Goal: Transaction & Acquisition: Book appointment/travel/reservation

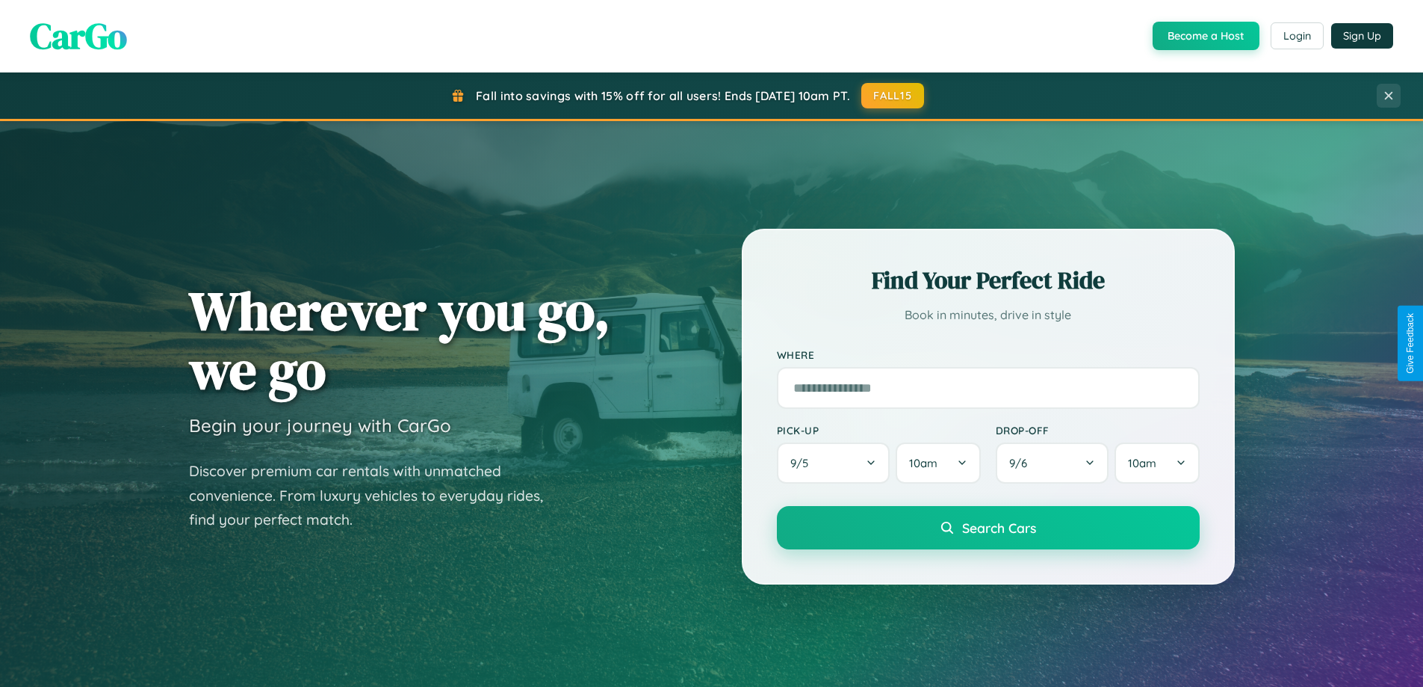
scroll to position [644, 0]
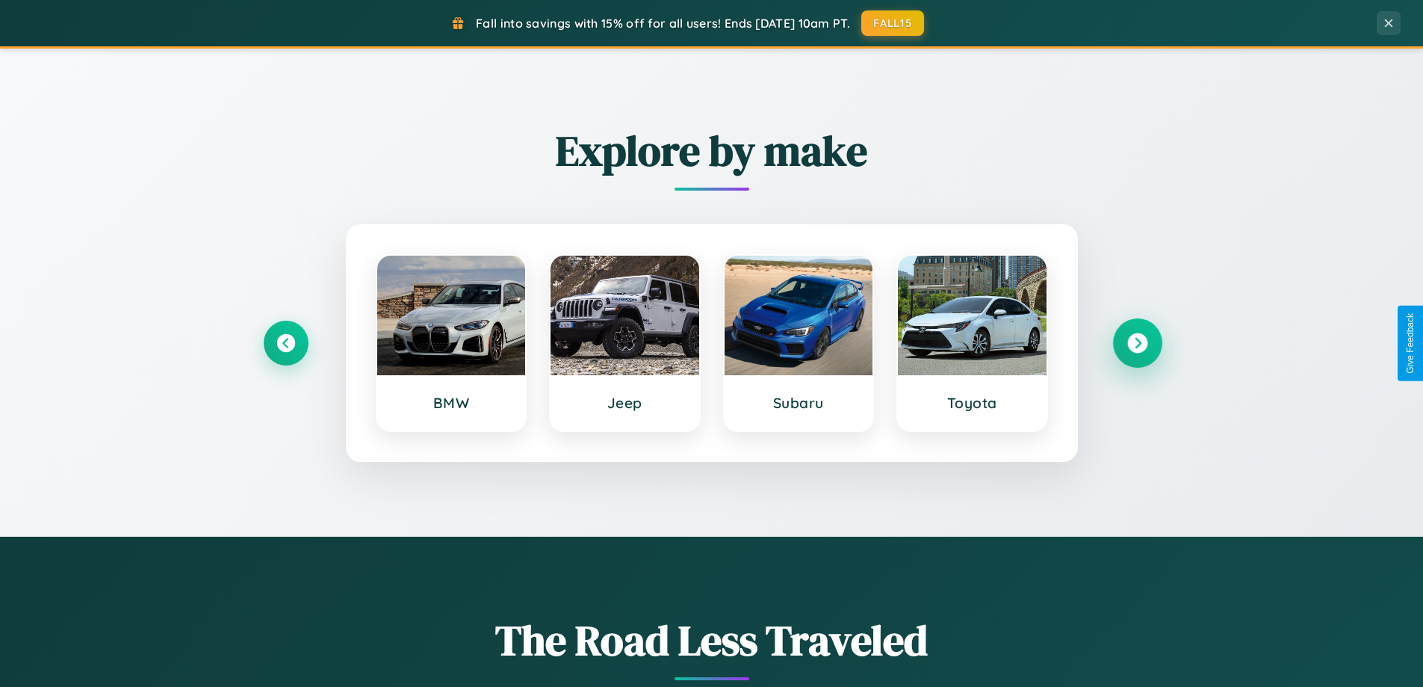
click at [1137, 343] on icon at bounding box center [1137, 343] width 20 height 20
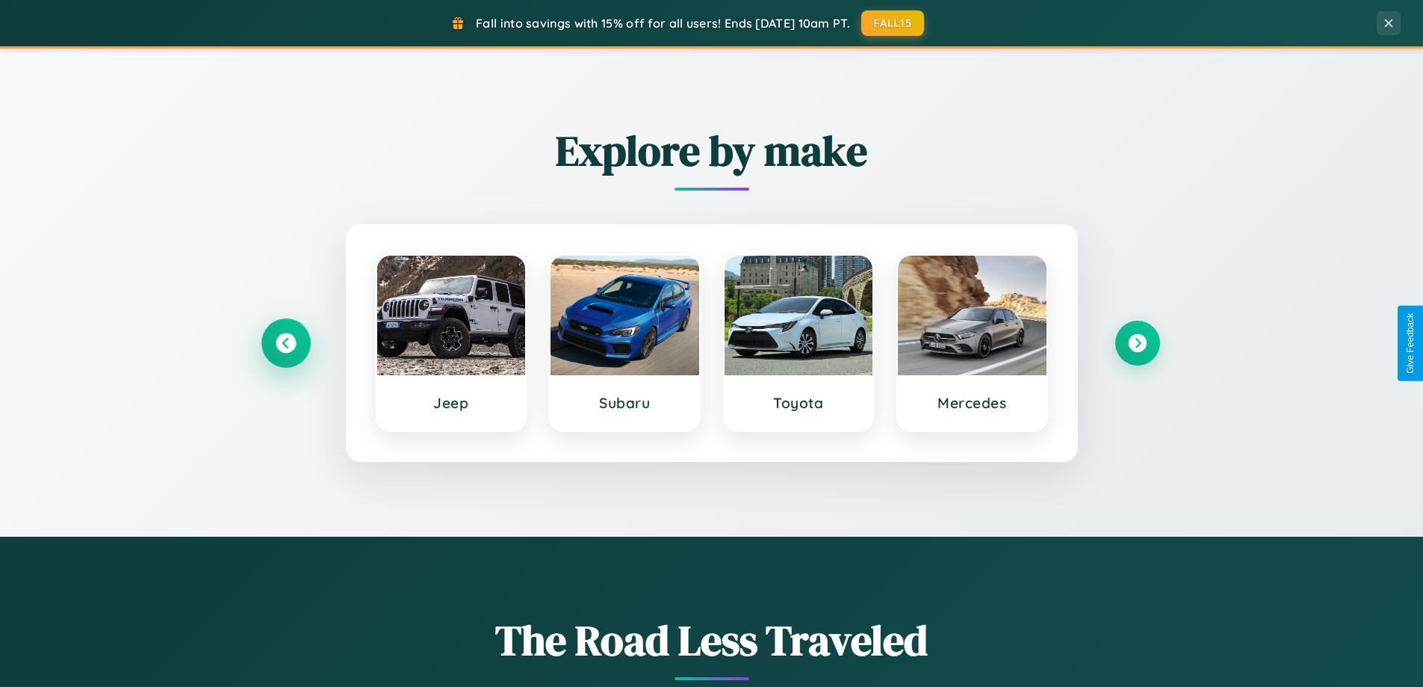
click at [285, 343] on icon at bounding box center [286, 343] width 20 height 20
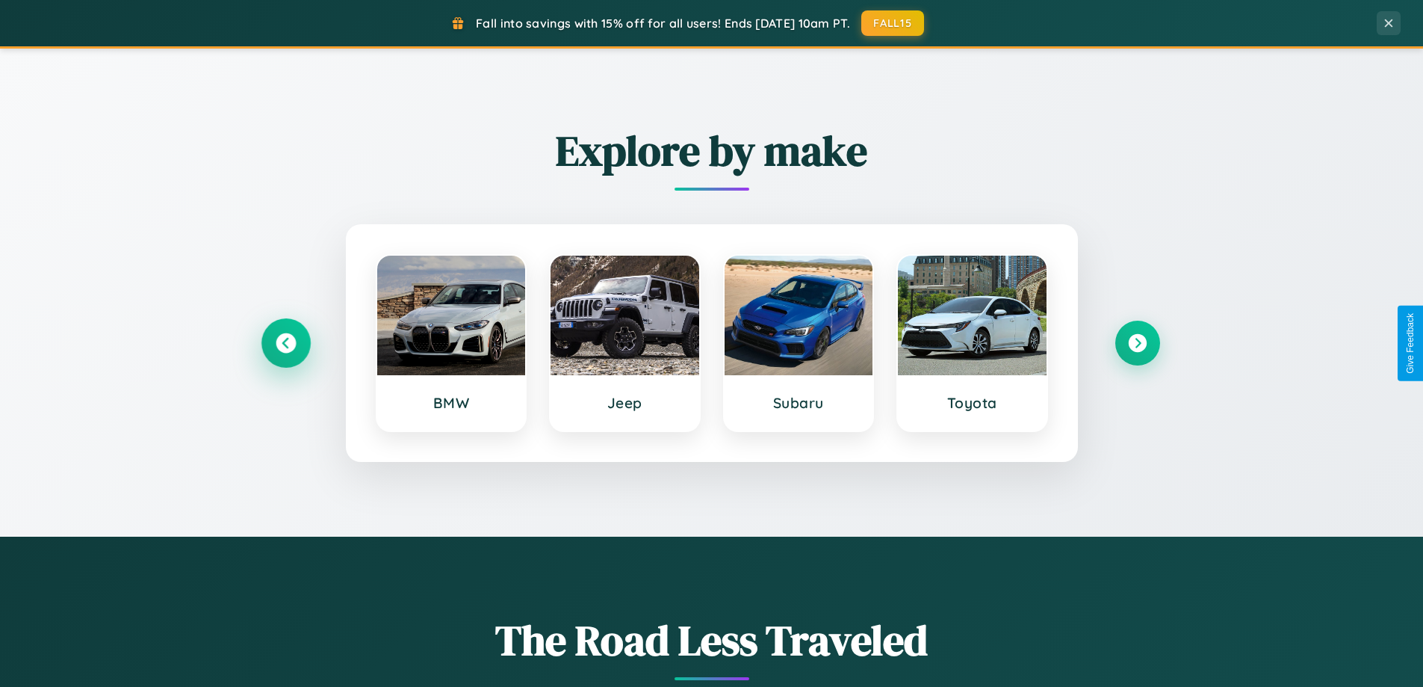
click at [285, 343] on icon at bounding box center [286, 343] width 20 height 20
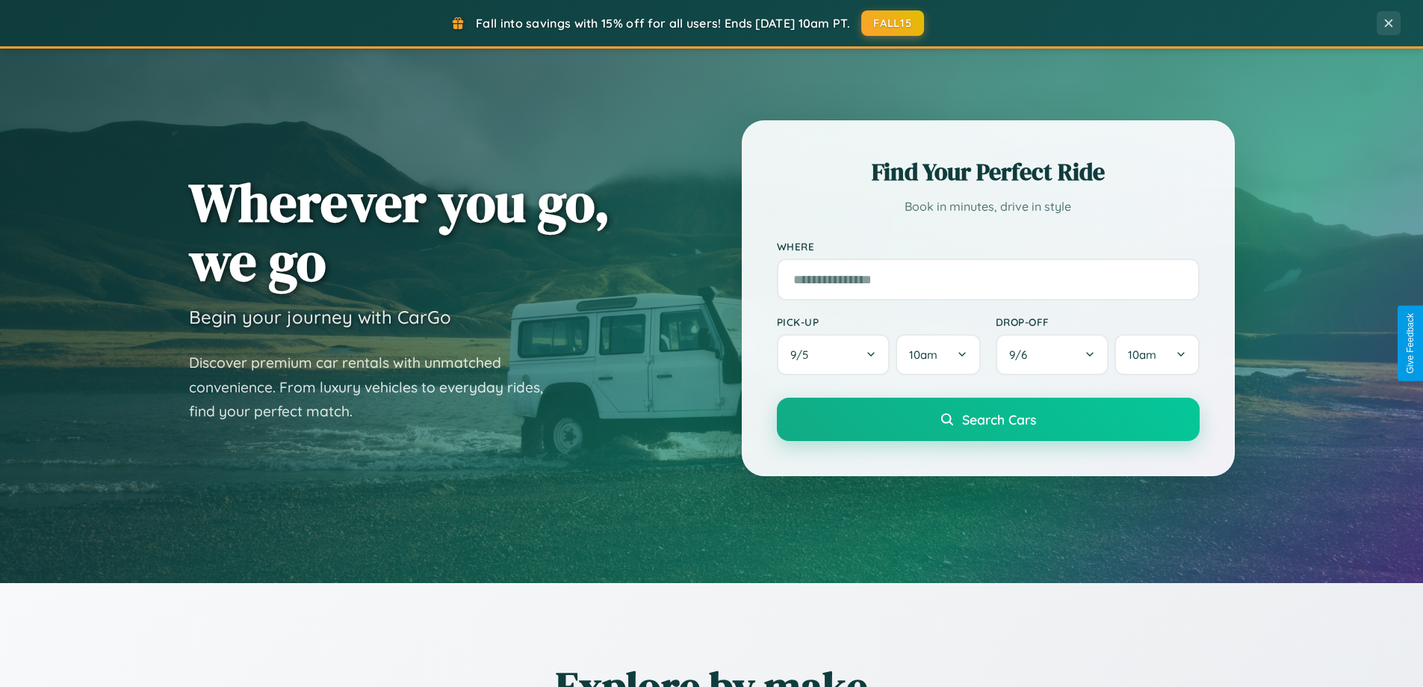
scroll to position [0, 0]
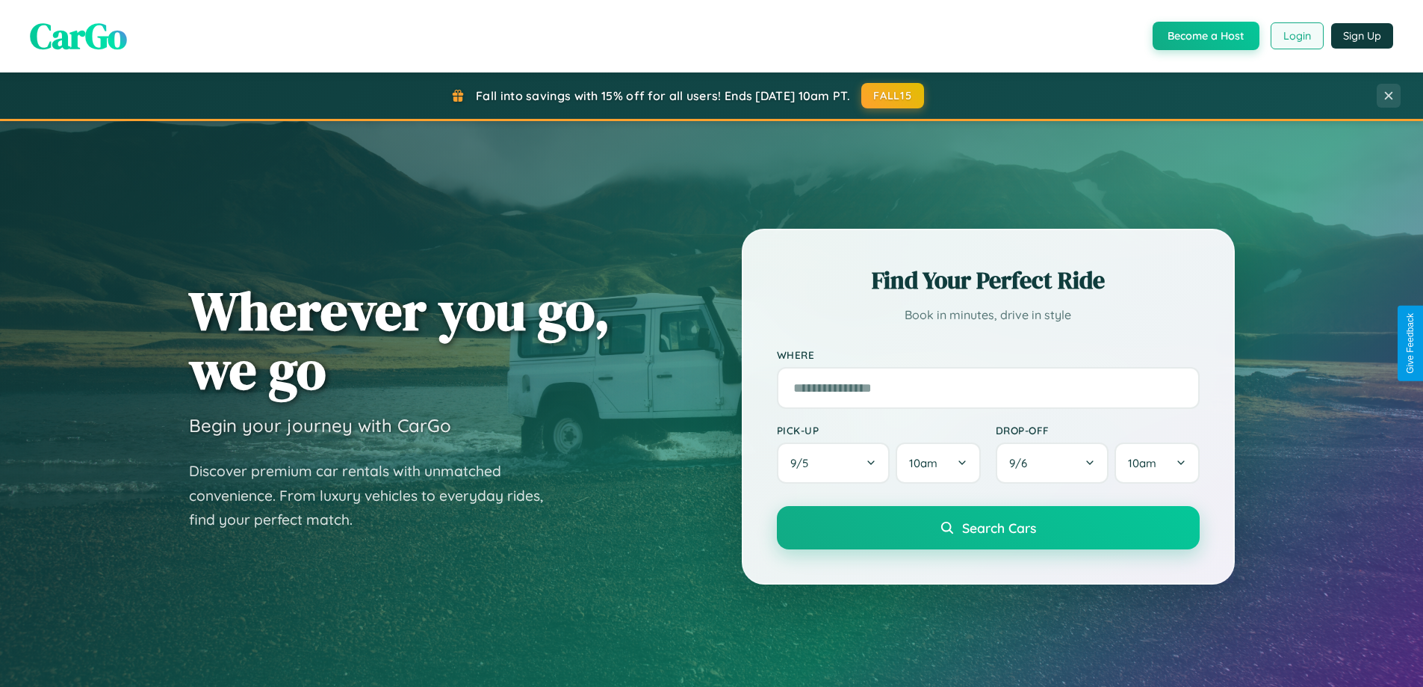
click at [1296, 36] on button "Login" at bounding box center [1297, 35] width 53 height 27
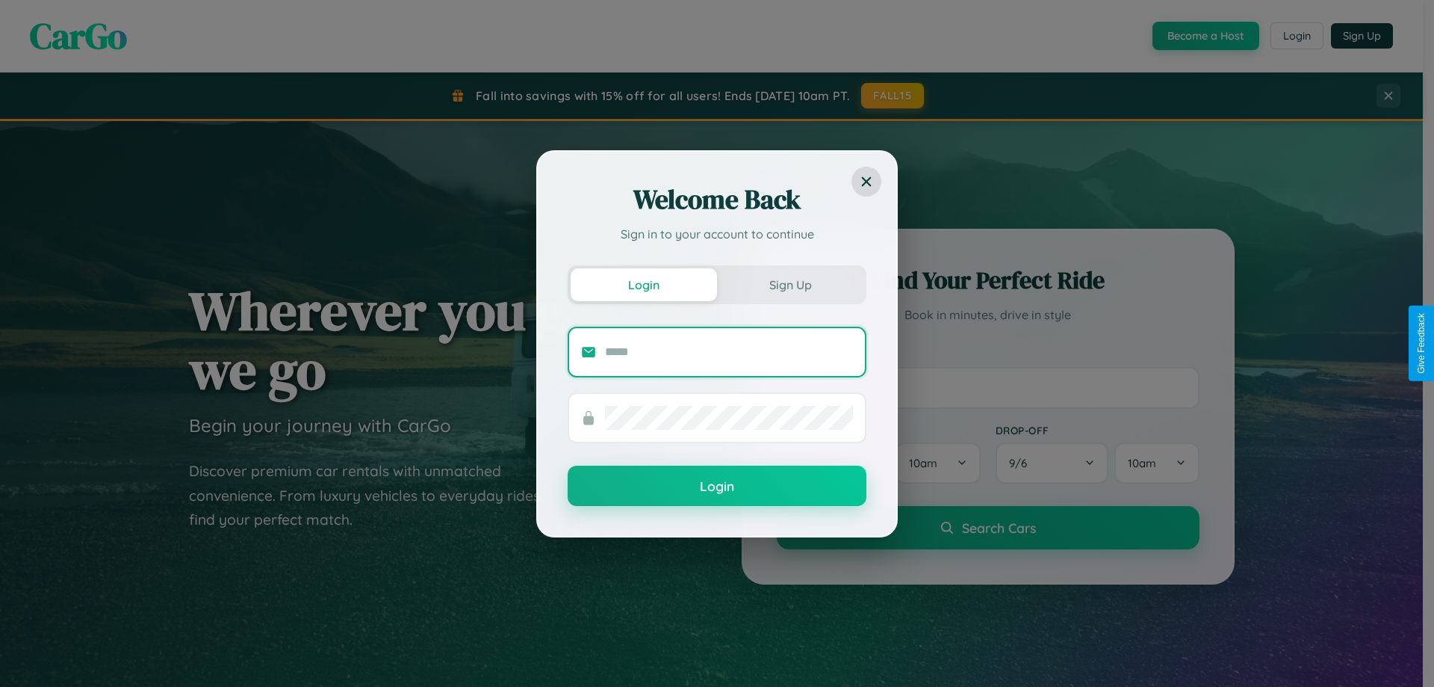
click at [729, 351] on input "text" at bounding box center [729, 352] width 248 height 24
type input "**********"
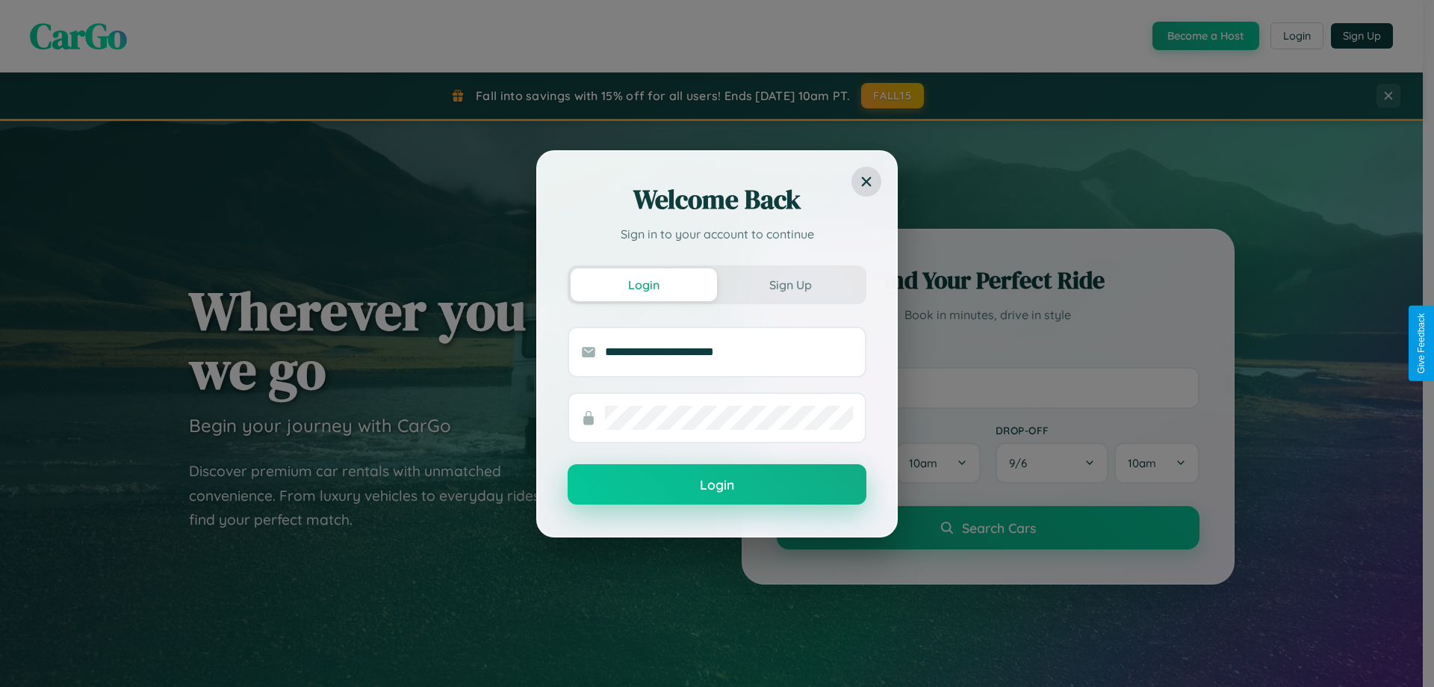
click at [717, 485] on button "Login" at bounding box center [717, 484] width 299 height 40
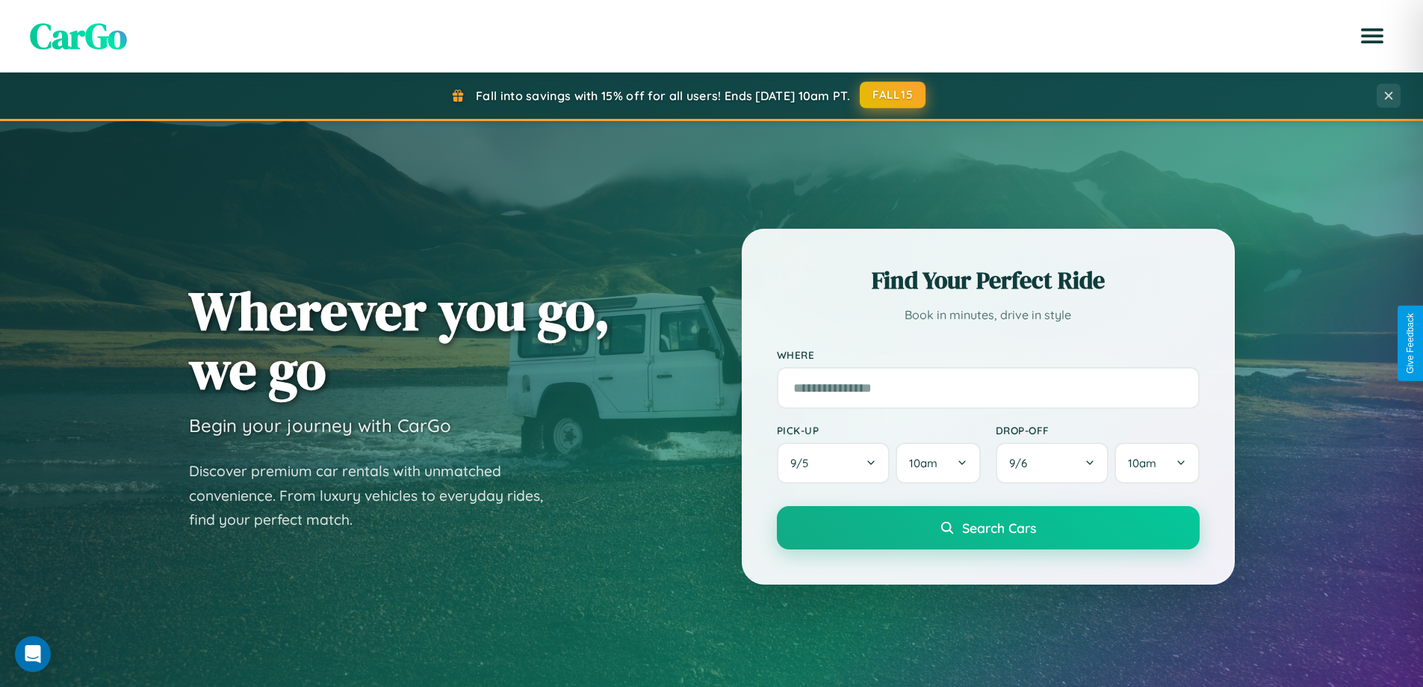
click at [894, 95] on button "FALL15" at bounding box center [893, 94] width 66 height 27
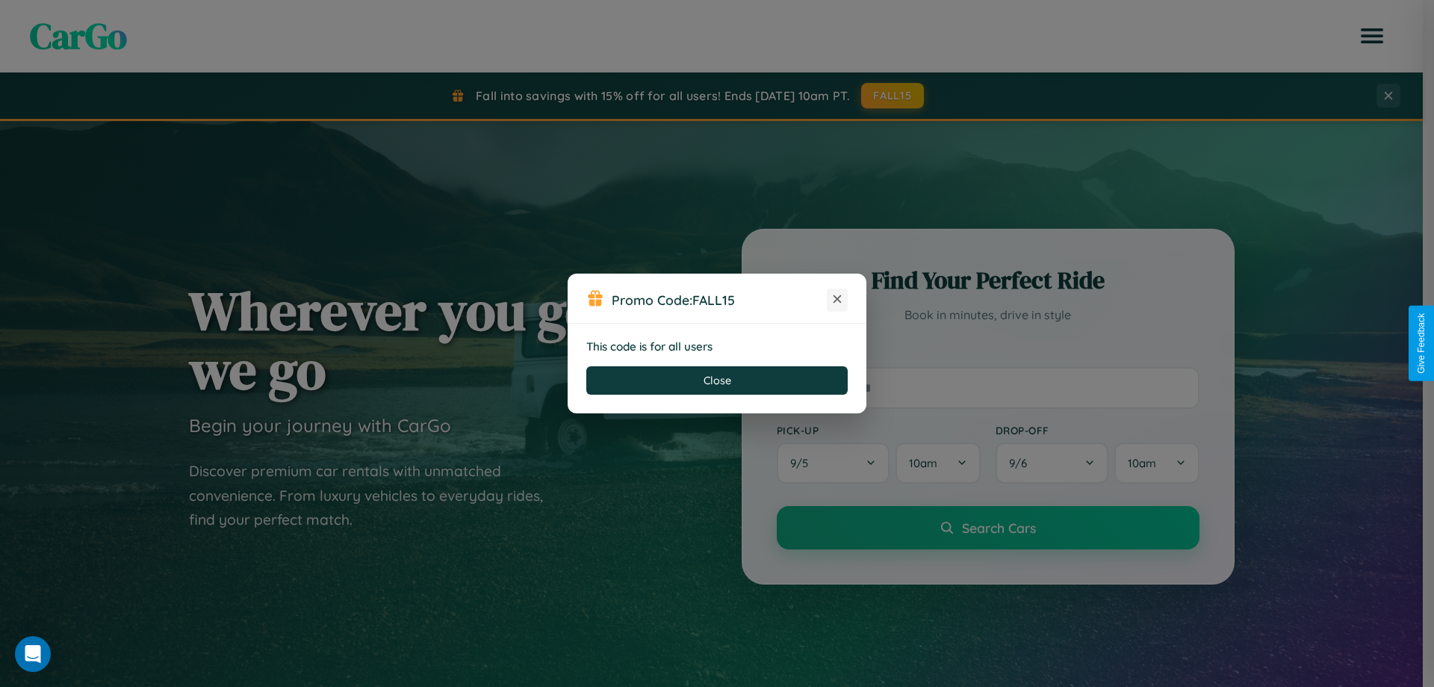
click at [837, 300] on icon at bounding box center [837, 298] width 15 height 15
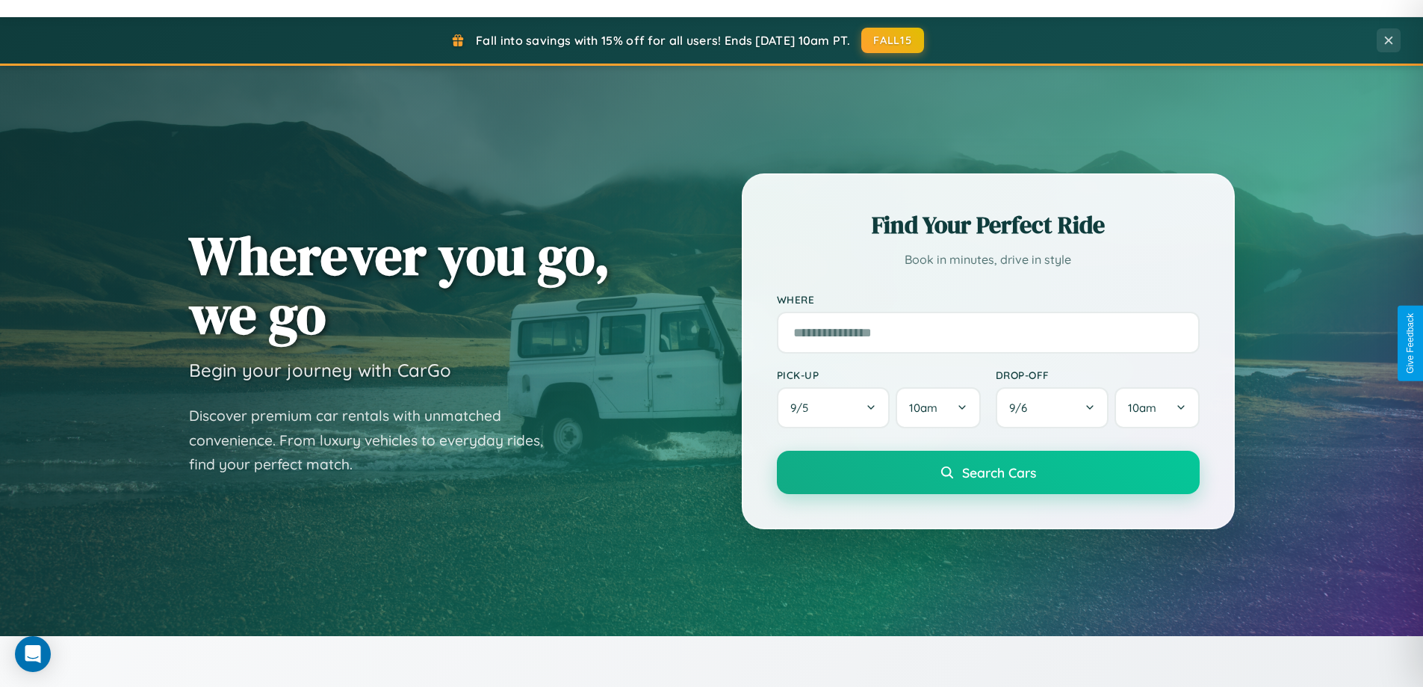
scroll to position [644, 0]
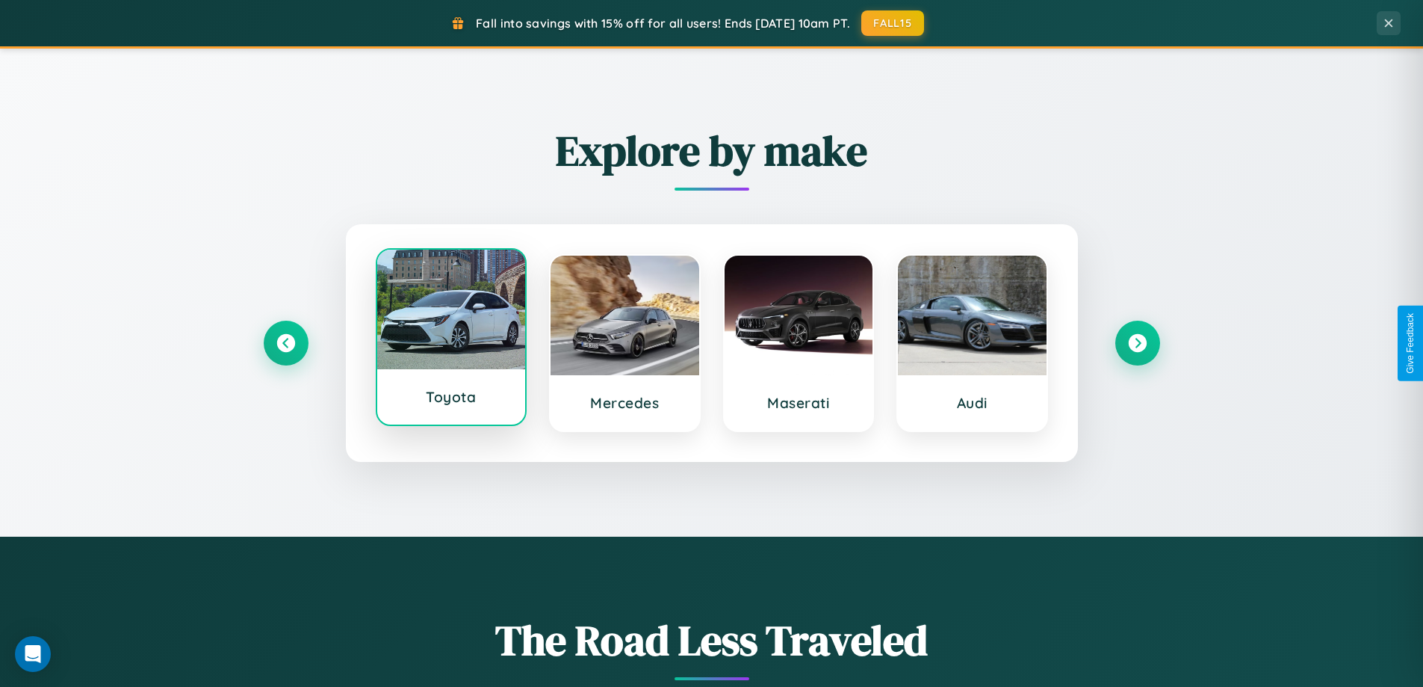
click at [450, 338] on div at bounding box center [451, 310] width 149 height 120
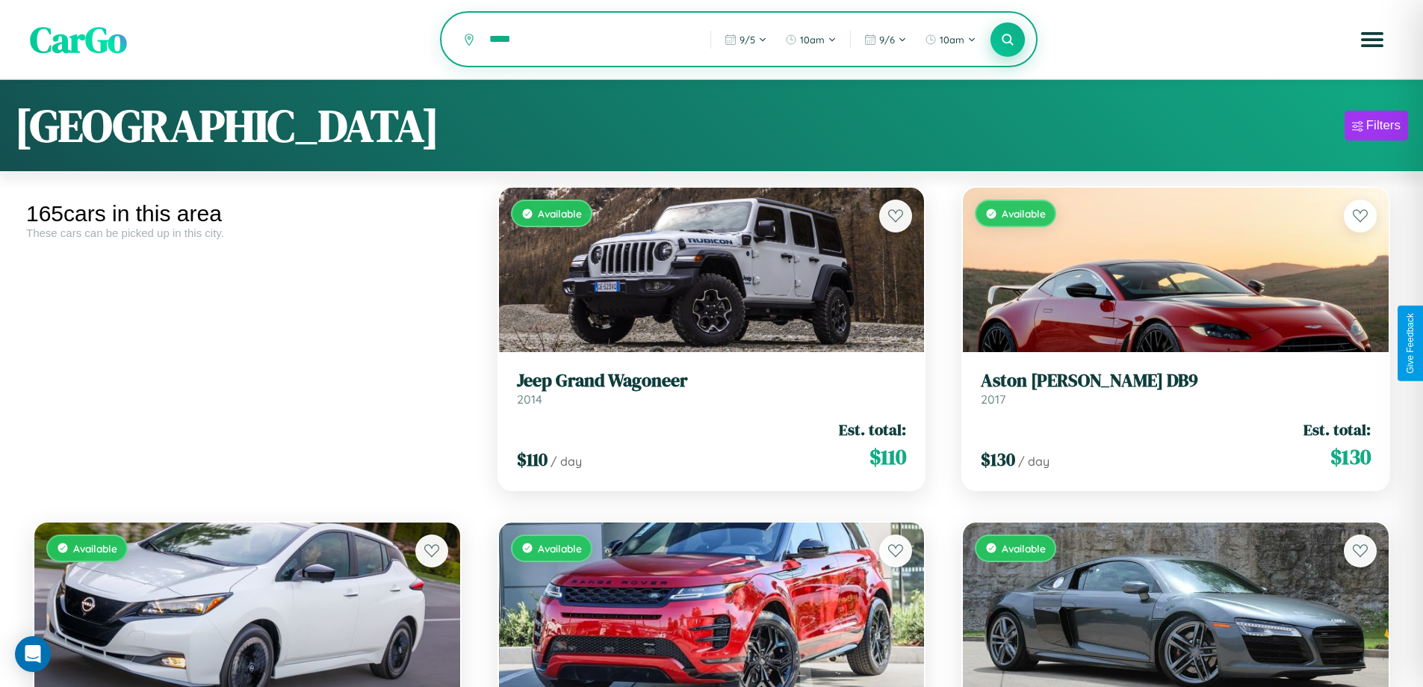
type input "*****"
click at [1008, 40] on icon at bounding box center [1008, 39] width 14 height 14
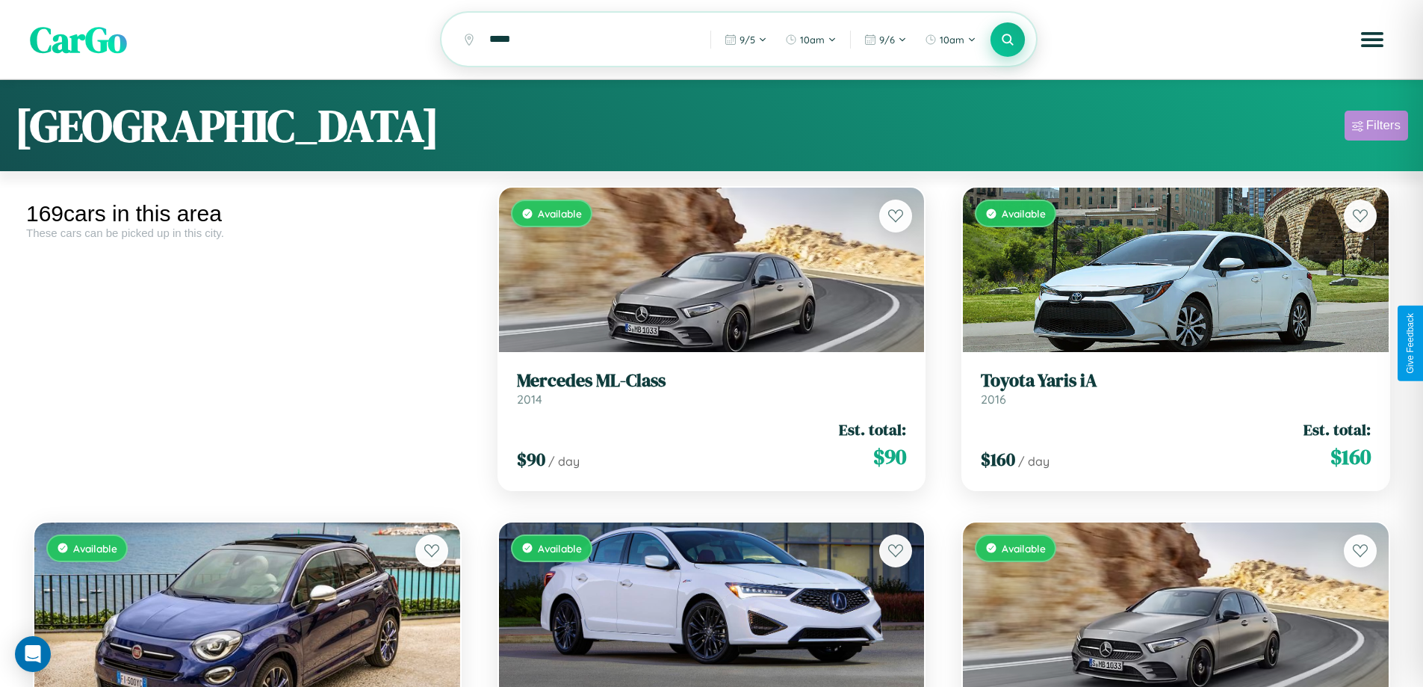
click at [1376, 128] on div "Filters" at bounding box center [1383, 125] width 34 height 15
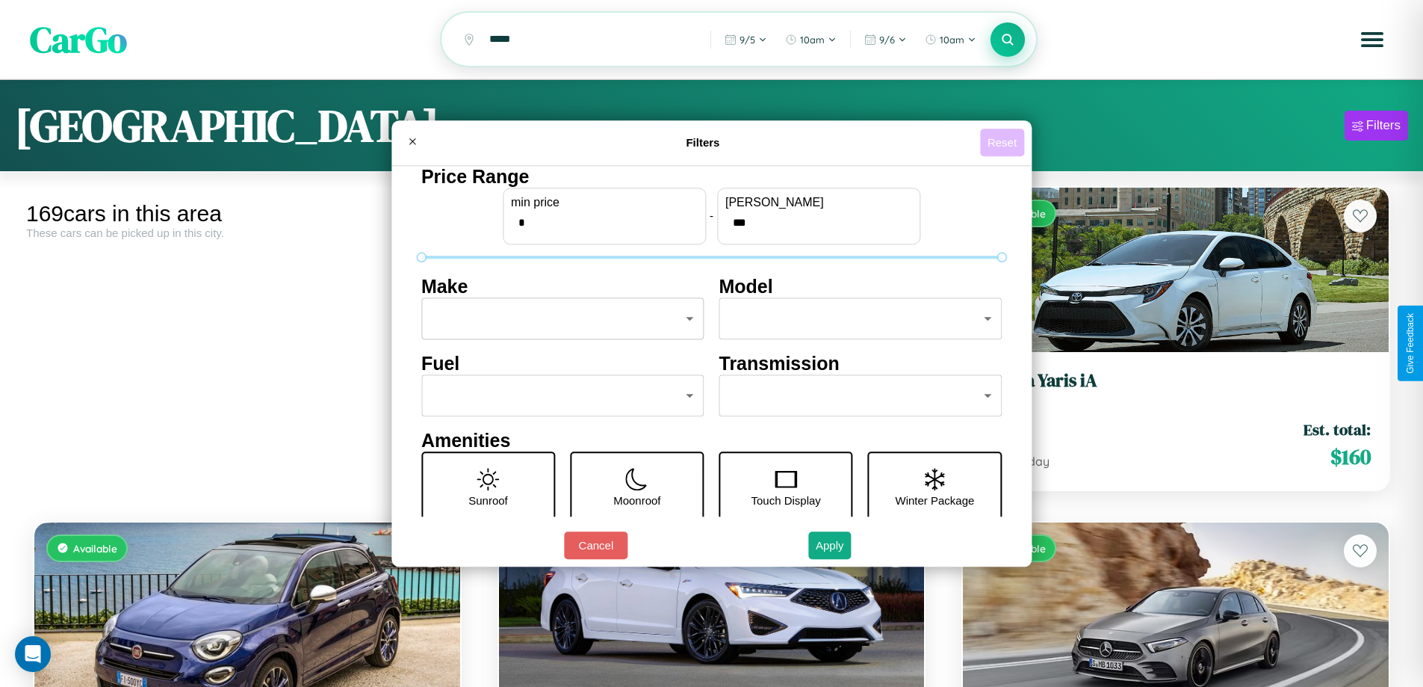
click at [1004, 142] on button "Reset" at bounding box center [1002, 143] width 44 height 28
